Goal: Navigation & Orientation: Understand site structure

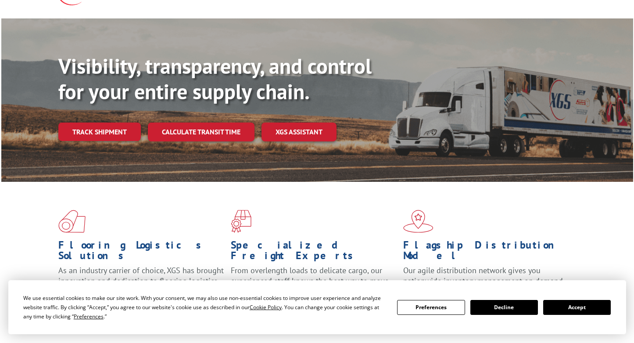
scroll to position [132, 0]
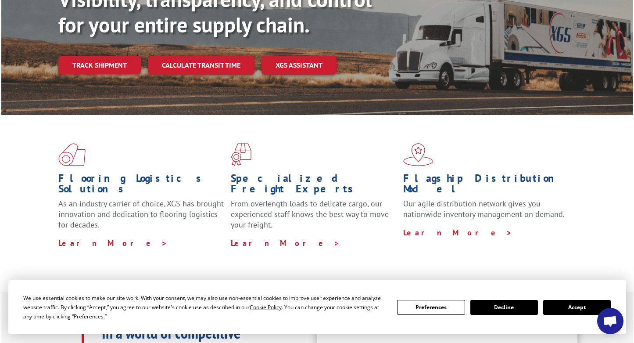
click at [587, 304] on button "Accept" at bounding box center [577, 307] width 68 height 15
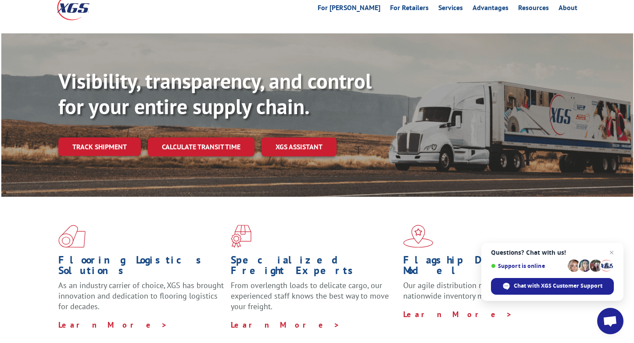
scroll to position [175, 0]
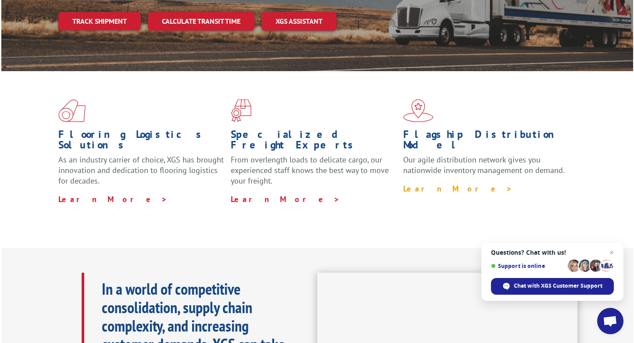
click at [435, 183] on link "Learn More >" at bounding box center [457, 188] width 109 height 10
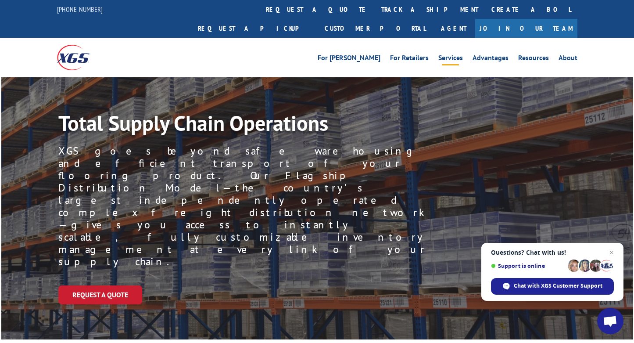
click at [457, 54] on link "Services" at bounding box center [450, 59] width 25 height 10
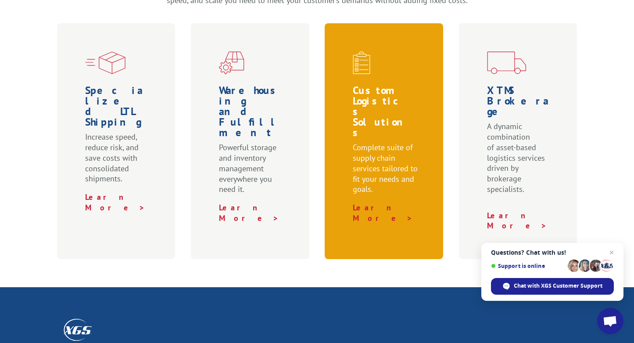
scroll to position [219, 0]
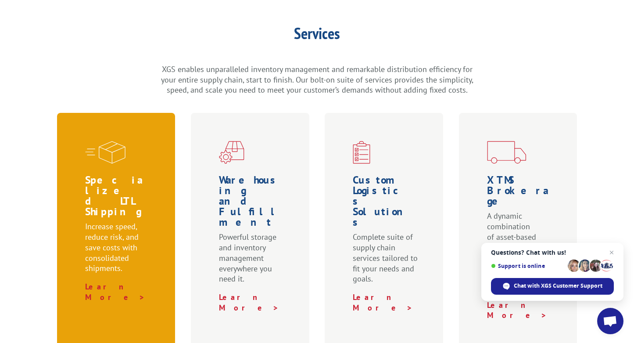
click at [99, 175] on h1 "Specialized LTL Shipping" at bounding box center [118, 198] width 66 height 46
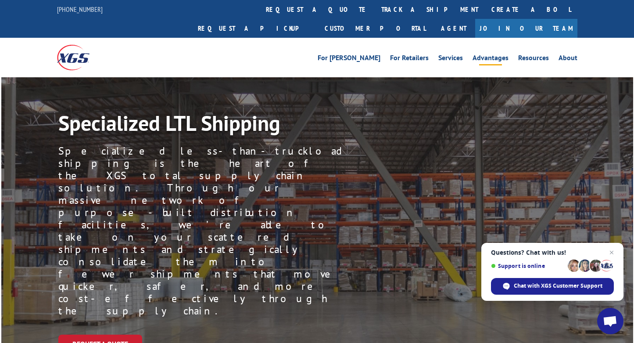
click at [490, 54] on link "Advantages" at bounding box center [490, 59] width 36 height 10
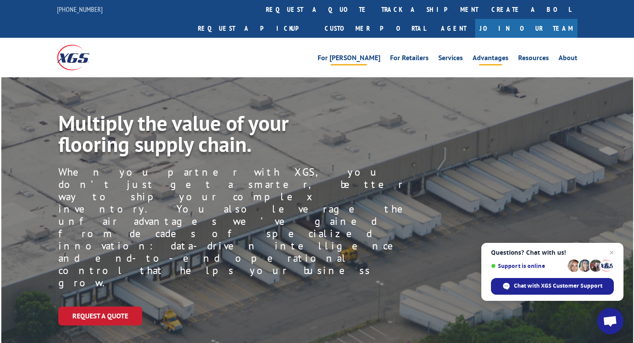
click at [374, 54] on link "For [PERSON_NAME]" at bounding box center [349, 59] width 63 height 10
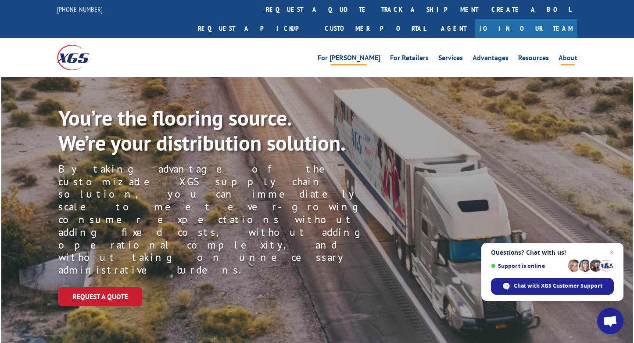
click at [565, 54] on link "About" at bounding box center [567, 59] width 19 height 10
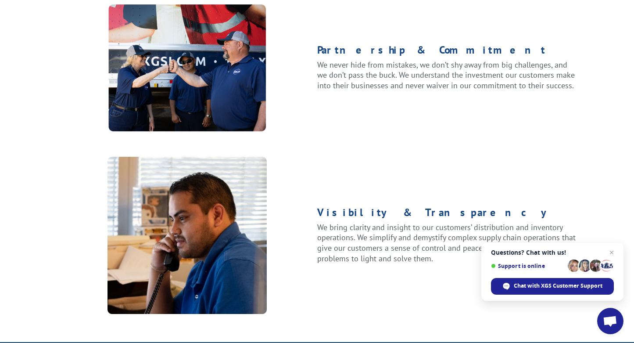
scroll to position [1184, 0]
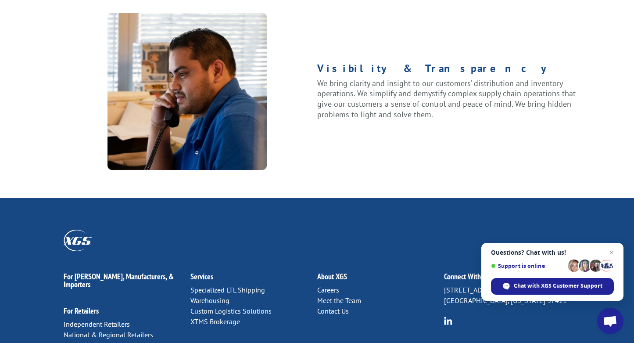
scroll to position [1141, 0]
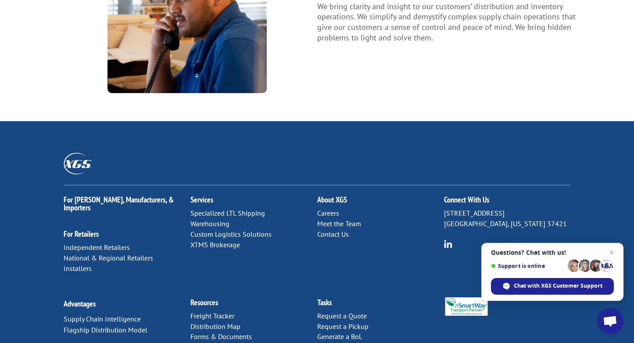
click at [236, 208] on link "Specialized LTL Shipping" at bounding box center [227, 212] width 75 height 9
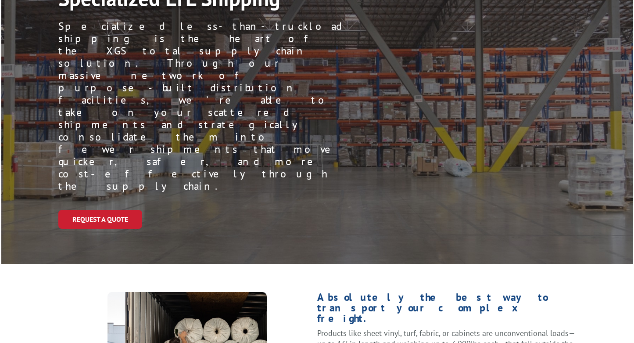
scroll to position [219, 0]
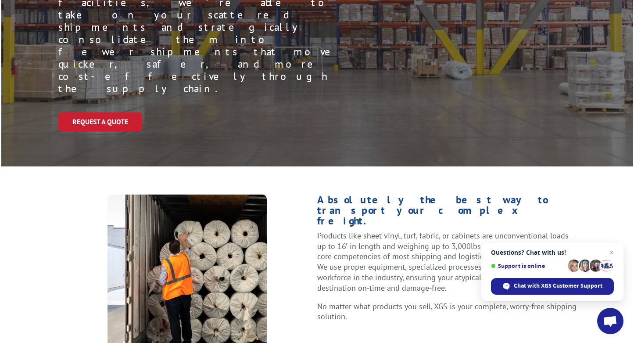
scroll to position [0, 0]
